Goal: Information Seeking & Learning: Learn about a topic

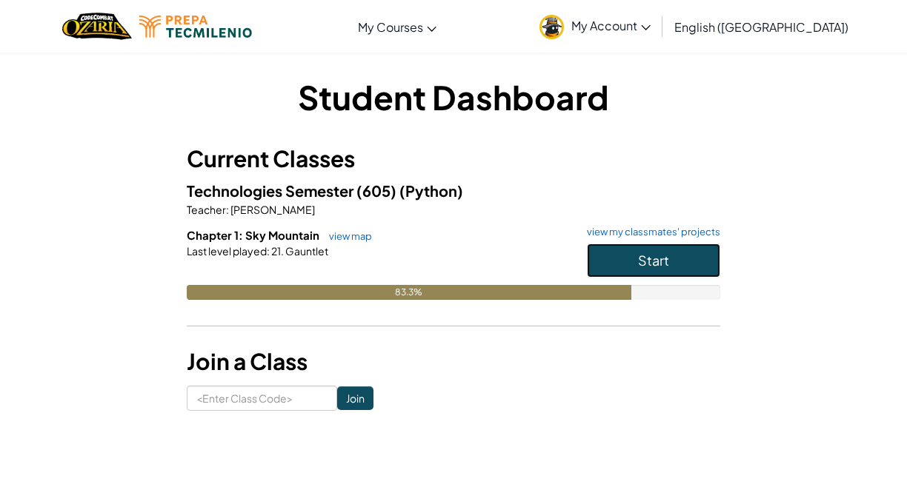
click at [653, 253] on span "Start" at bounding box center [653, 260] width 31 height 17
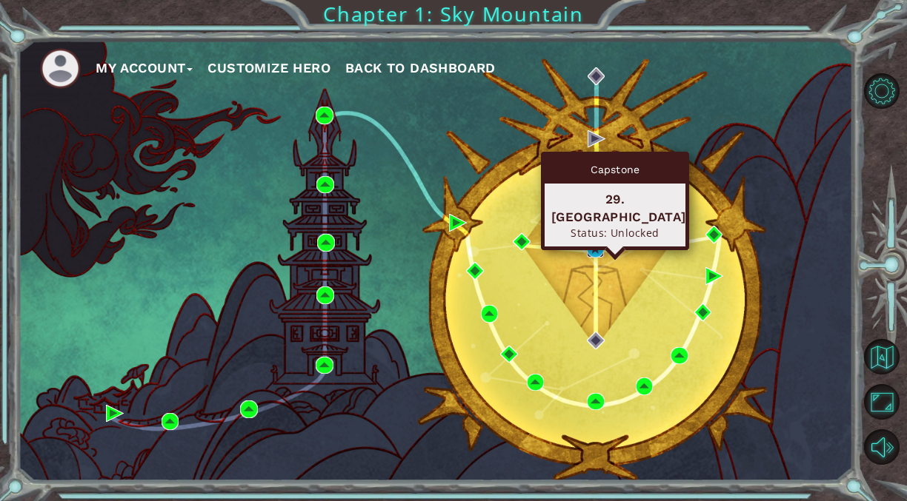
click at [594, 252] on img at bounding box center [596, 249] width 18 height 18
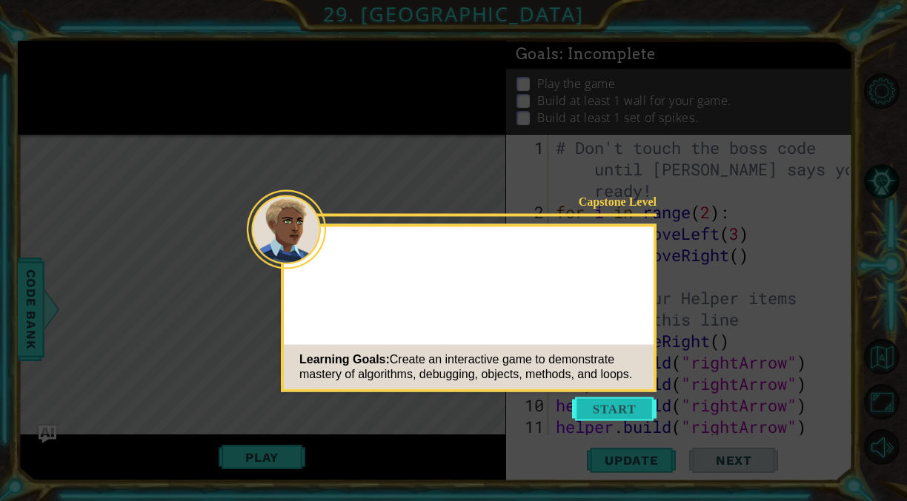
scroll to position [21, 0]
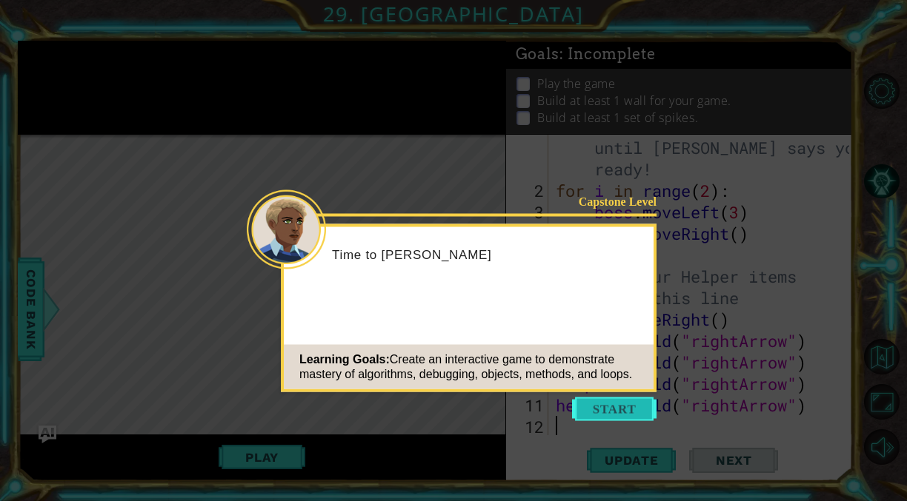
click at [614, 403] on button "Start" at bounding box center [614, 410] width 84 height 24
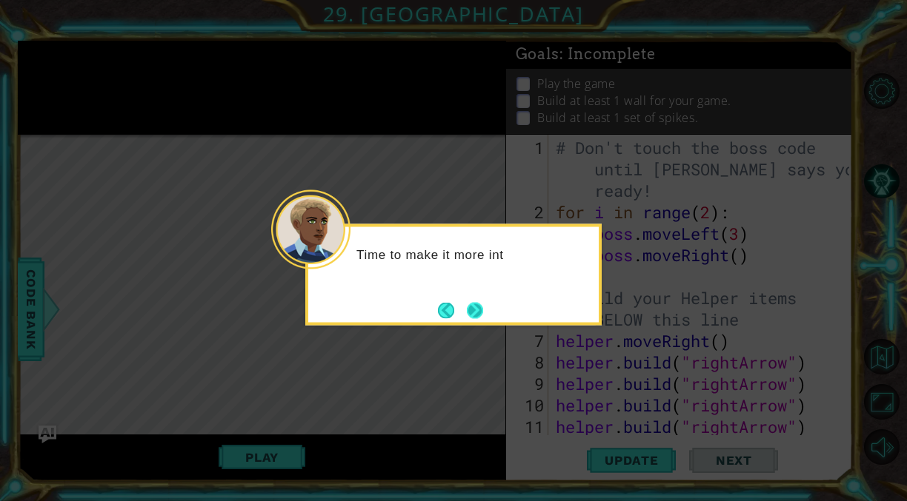
click at [474, 310] on button "Next" at bounding box center [475, 310] width 16 height 16
click at [474, 310] on icon at bounding box center [453, 250] width 907 height 501
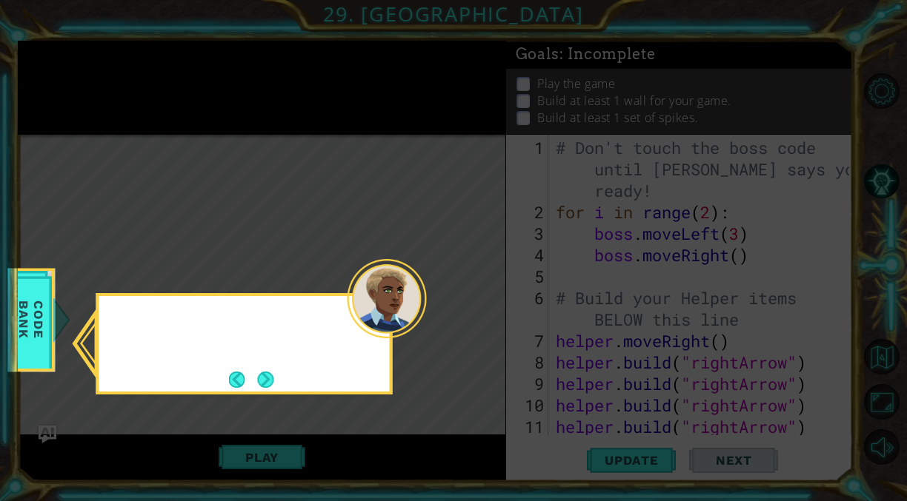
click at [474, 310] on icon at bounding box center [453, 250] width 907 height 501
click at [279, 373] on div "In the CODE BAN" at bounding box center [244, 343] width 296 height 101
click at [267, 376] on button "Next" at bounding box center [265, 380] width 16 height 16
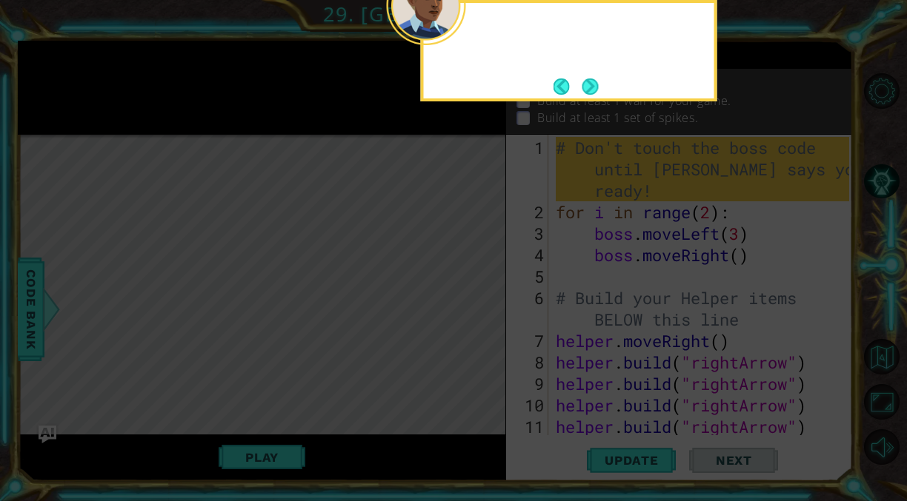
click at [267, 376] on icon at bounding box center [453, 75] width 907 height 851
click at [587, 79] on button "Next" at bounding box center [589, 87] width 16 height 16
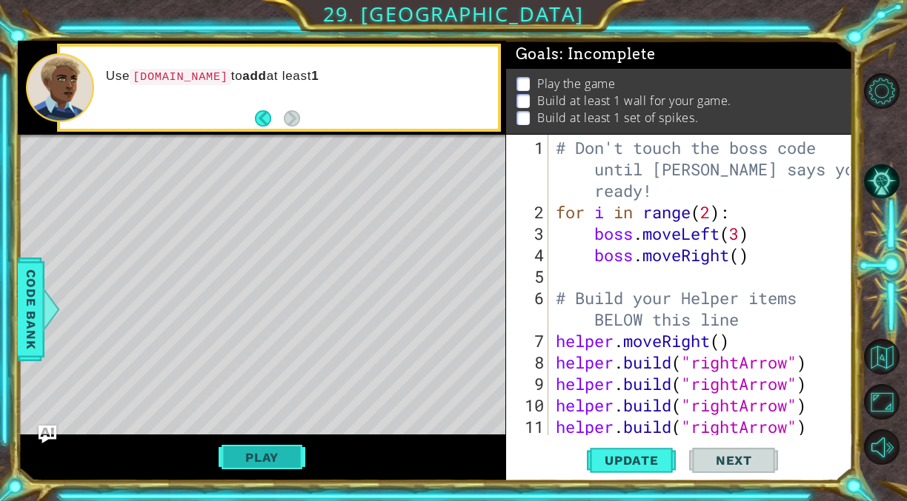
click at [291, 455] on button "Play" at bounding box center [261, 458] width 87 height 28
